Goal: Task Accomplishment & Management: Manage account settings

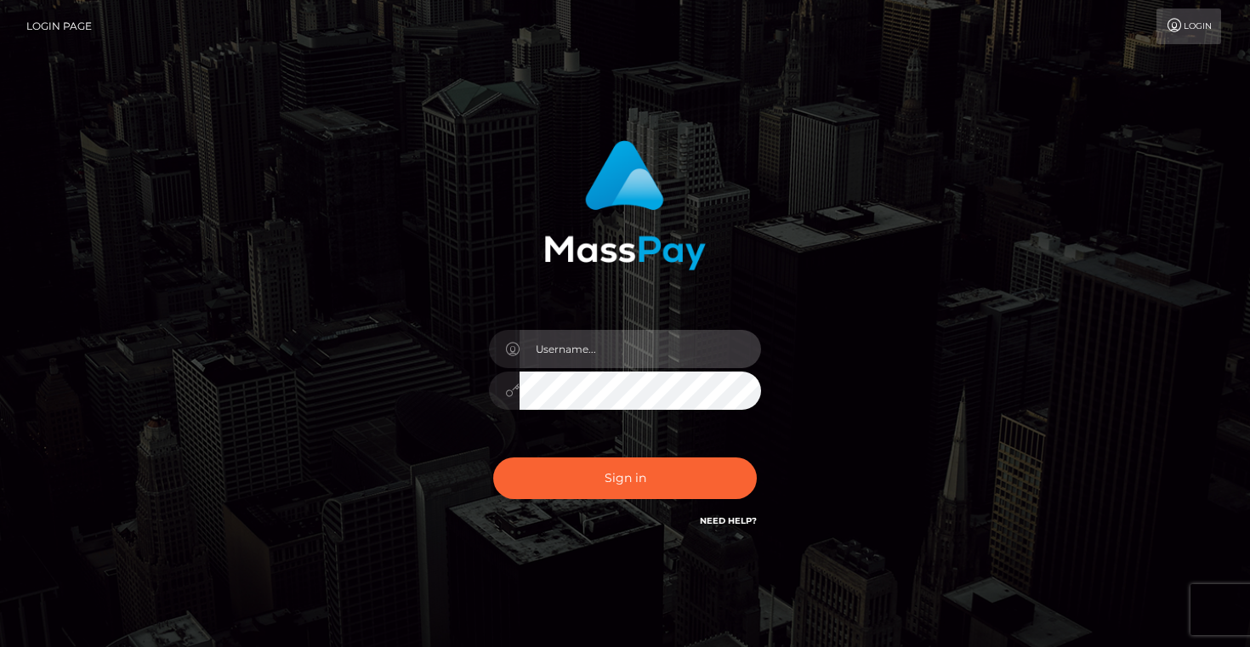
click at [571, 361] on input "text" at bounding box center [641, 349] width 242 height 38
type input "Artem Badlo"
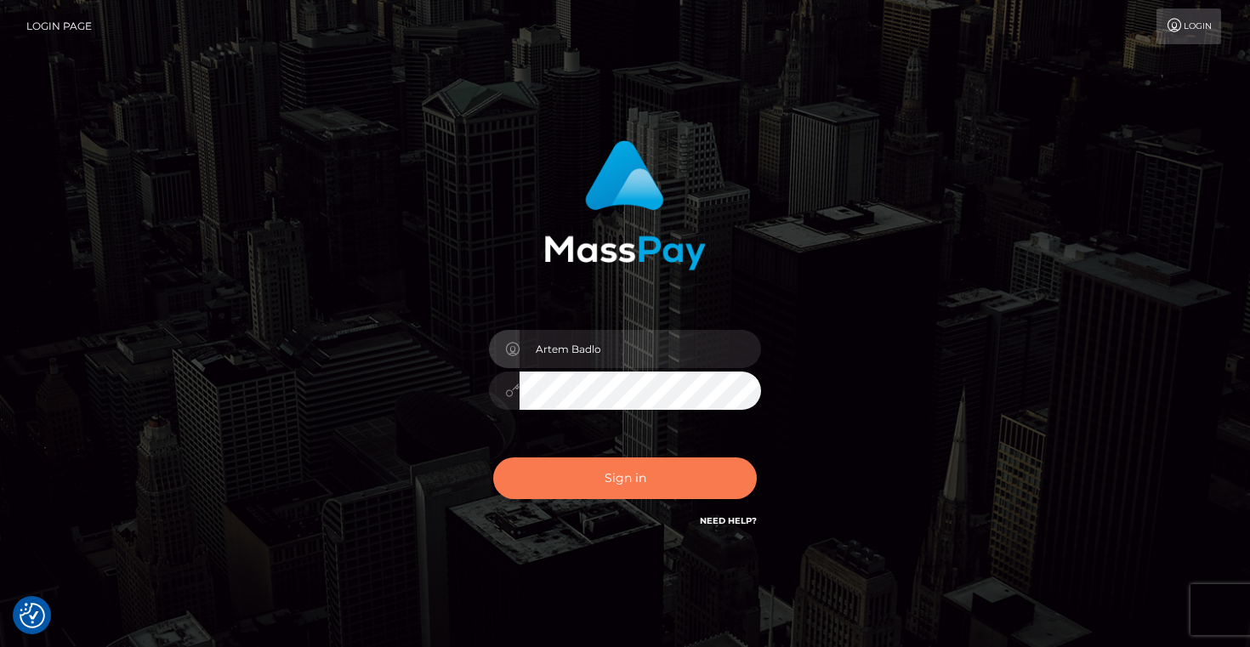
click at [645, 485] on button "Sign in" at bounding box center [625, 479] width 264 height 42
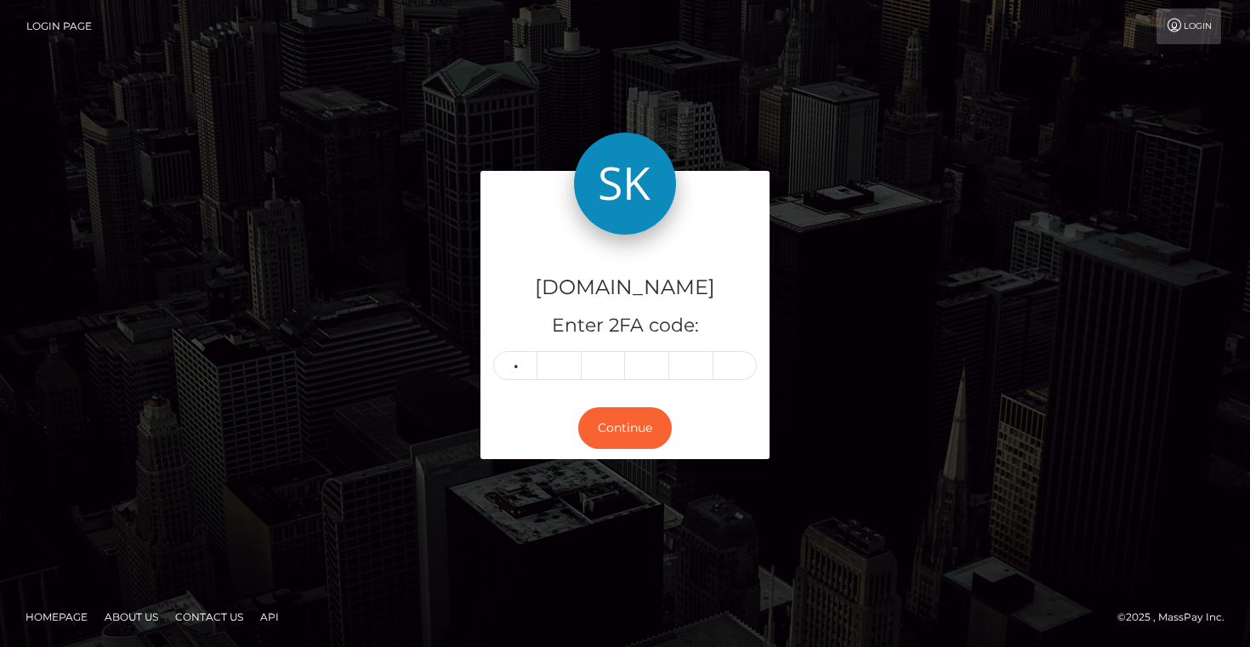
type input "3"
type input "6"
type input "3"
type input "6"
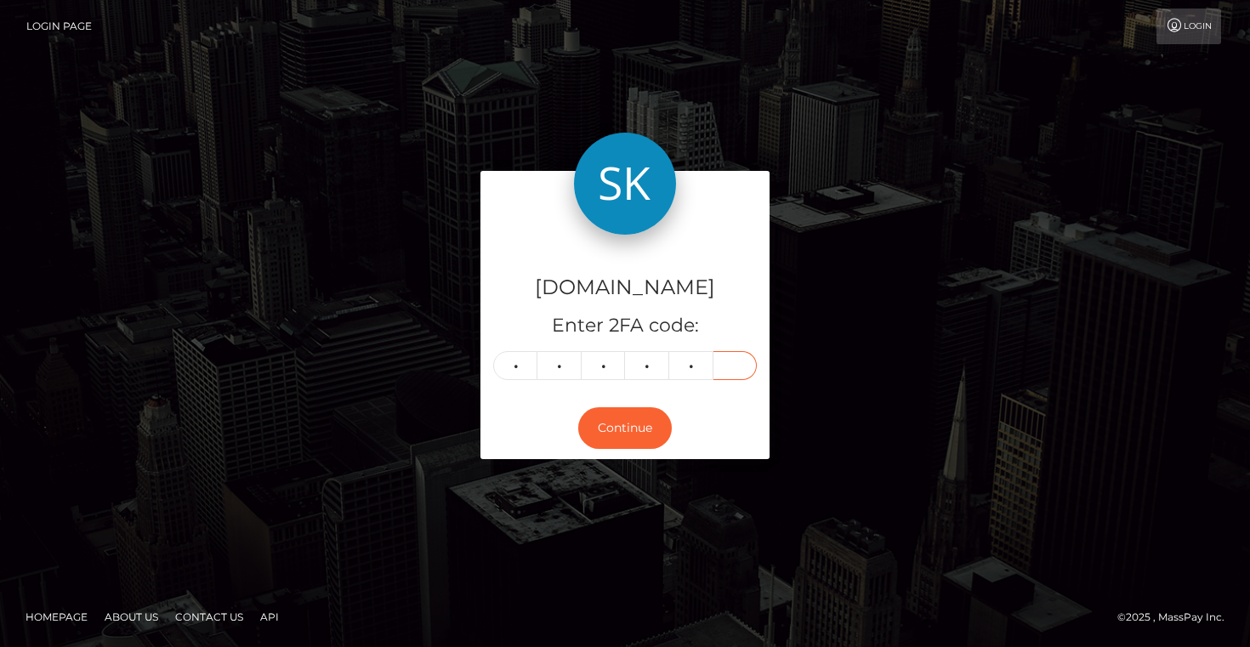
type input "9"
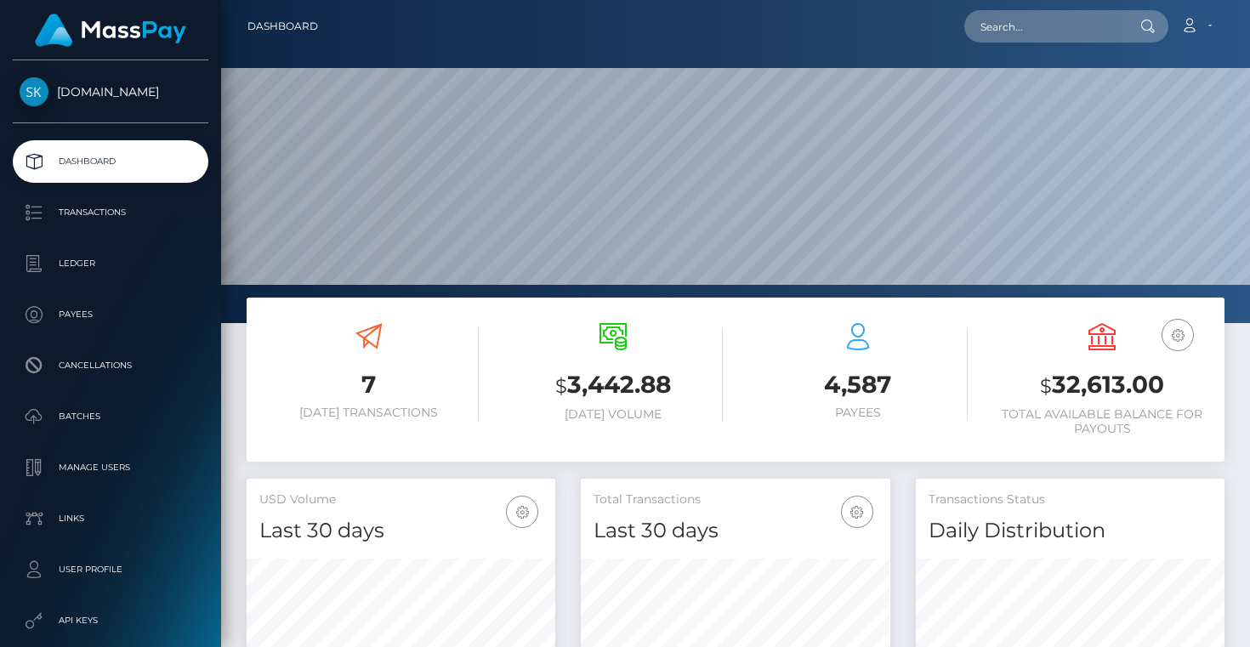
scroll to position [301, 309]
click at [1009, 48] on nav "Dashboard Loading... Loading... Account Edit Profile" at bounding box center [735, 26] width 1029 height 53
click at [1009, 27] on input "text" at bounding box center [1044, 26] width 160 height 32
paste input "[EMAIL_ADDRESS][DOMAIN_NAME]"
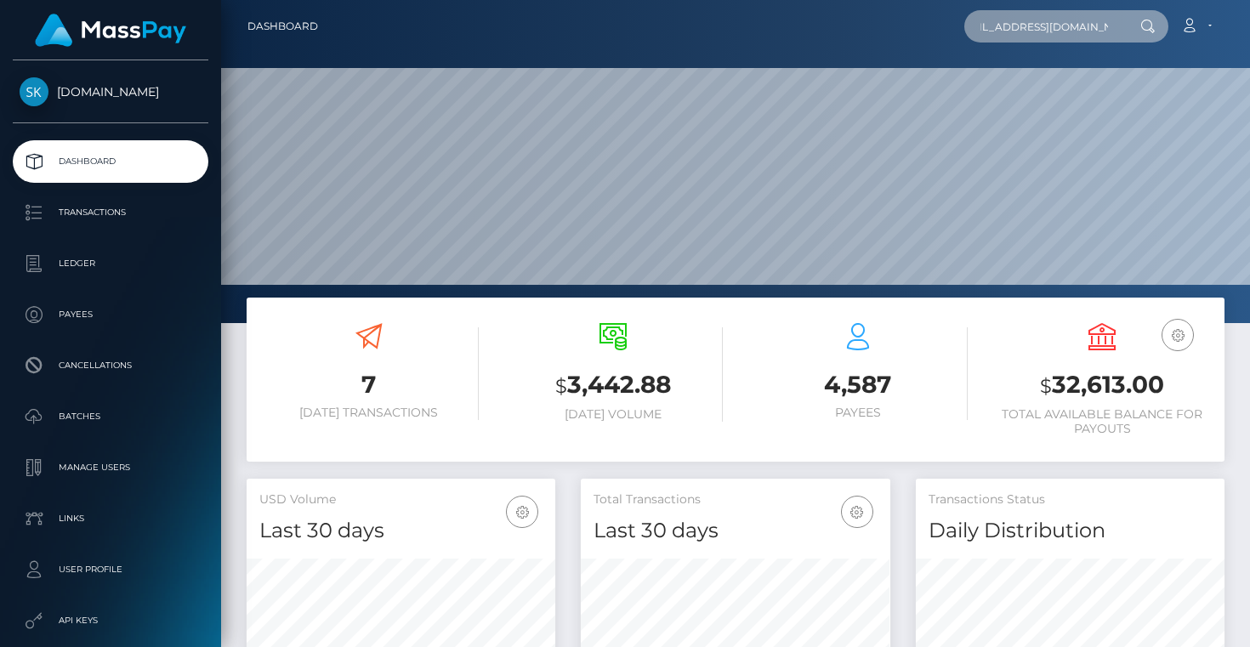
type input "[EMAIL_ADDRESS][DOMAIN_NAME]"
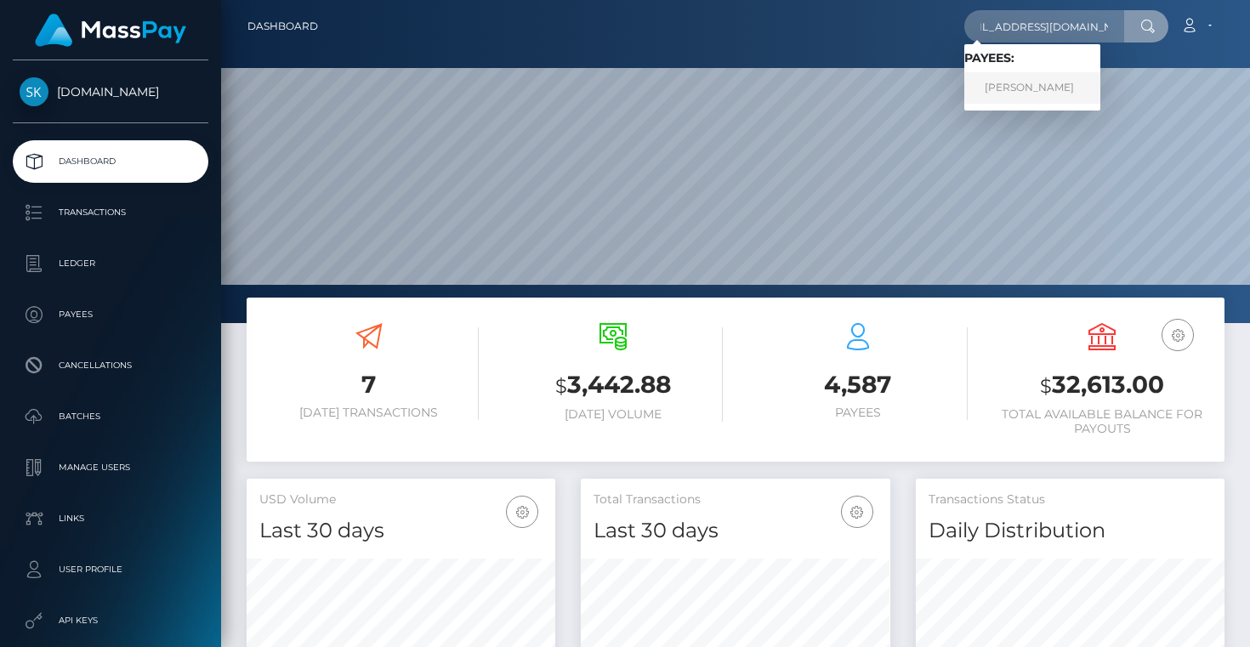
click at [1031, 90] on link "Muhammad Hakim" at bounding box center [1032, 87] width 136 height 31
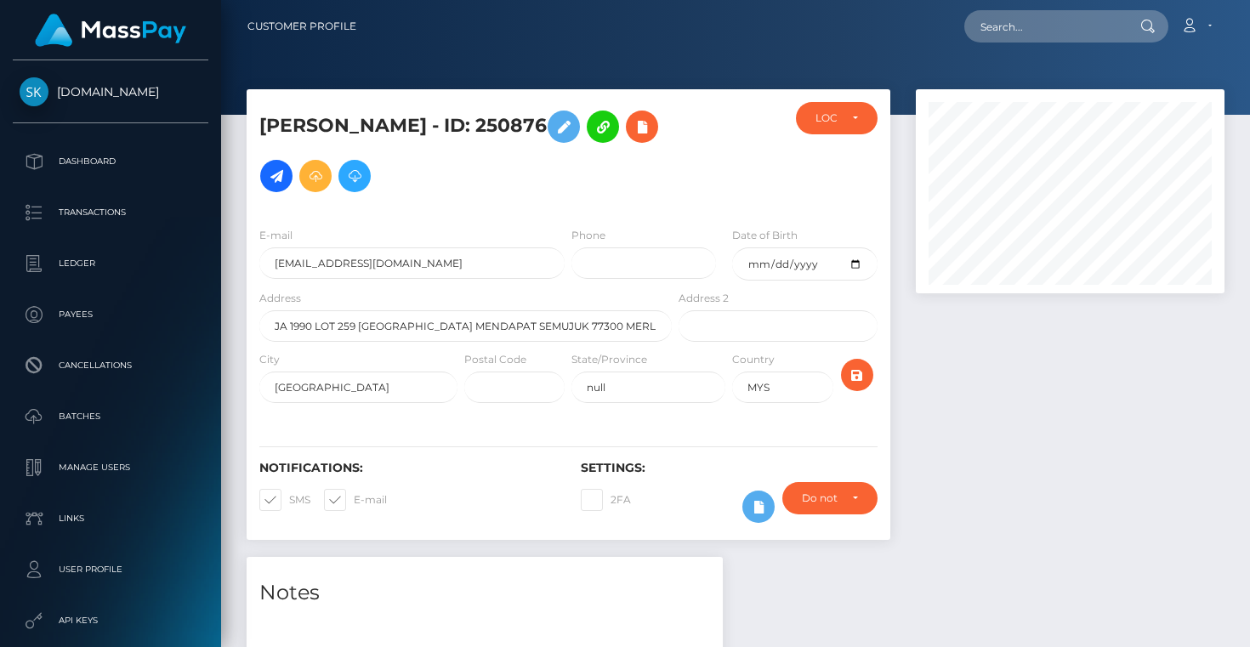
scroll to position [204, 309]
drag, startPoint x: 463, startPoint y: 122, endPoint x: 563, endPoint y: 123, distance: 99.5
click at [564, 124] on h5 "[PERSON_NAME] - ID: 250876" at bounding box center [460, 151] width 403 height 99
copy h5 "ID: 250876"
